Goal: Information Seeking & Learning: Learn about a topic

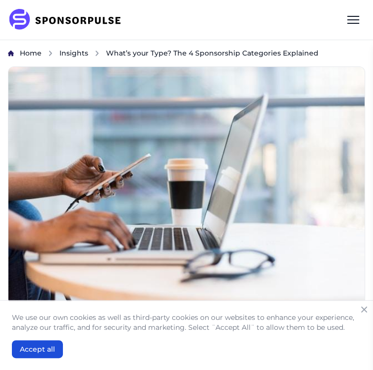
drag, startPoint x: 8, startPoint y: 242, endPoint x: 92, endPoint y: 254, distance: 84.5
click at [85, 257] on div at bounding box center [85, 257] width 0 height 0
drag, startPoint x: 73, startPoint y: 179, endPoint x: 238, endPoint y: 188, distance: 165.3
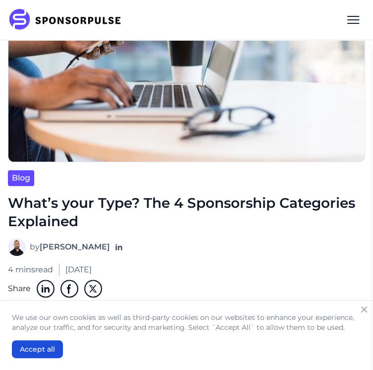
scroll to position [145, 0]
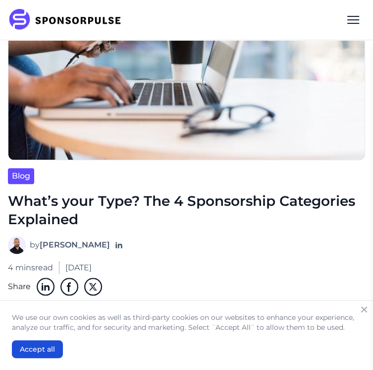
click at [48, 120] on div at bounding box center [48, 120] width 0 height 0
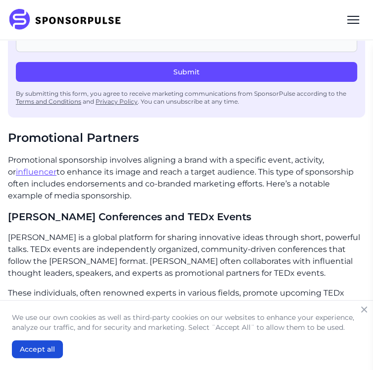
scroll to position [1829, 0]
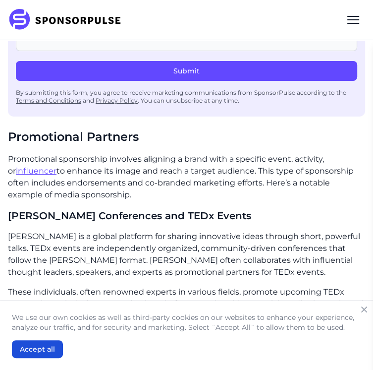
drag, startPoint x: 143, startPoint y: 56, endPoint x: 87, endPoint y: 55, distance: 55.5
click at [87, 128] on h2 "Promotional Partners" at bounding box center [186, 136] width 357 height 17
copy h2 "Partners"
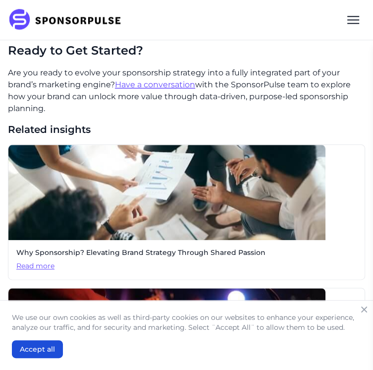
scroll to position [2381, 0]
